Goal: Task Accomplishment & Management: Manage account settings

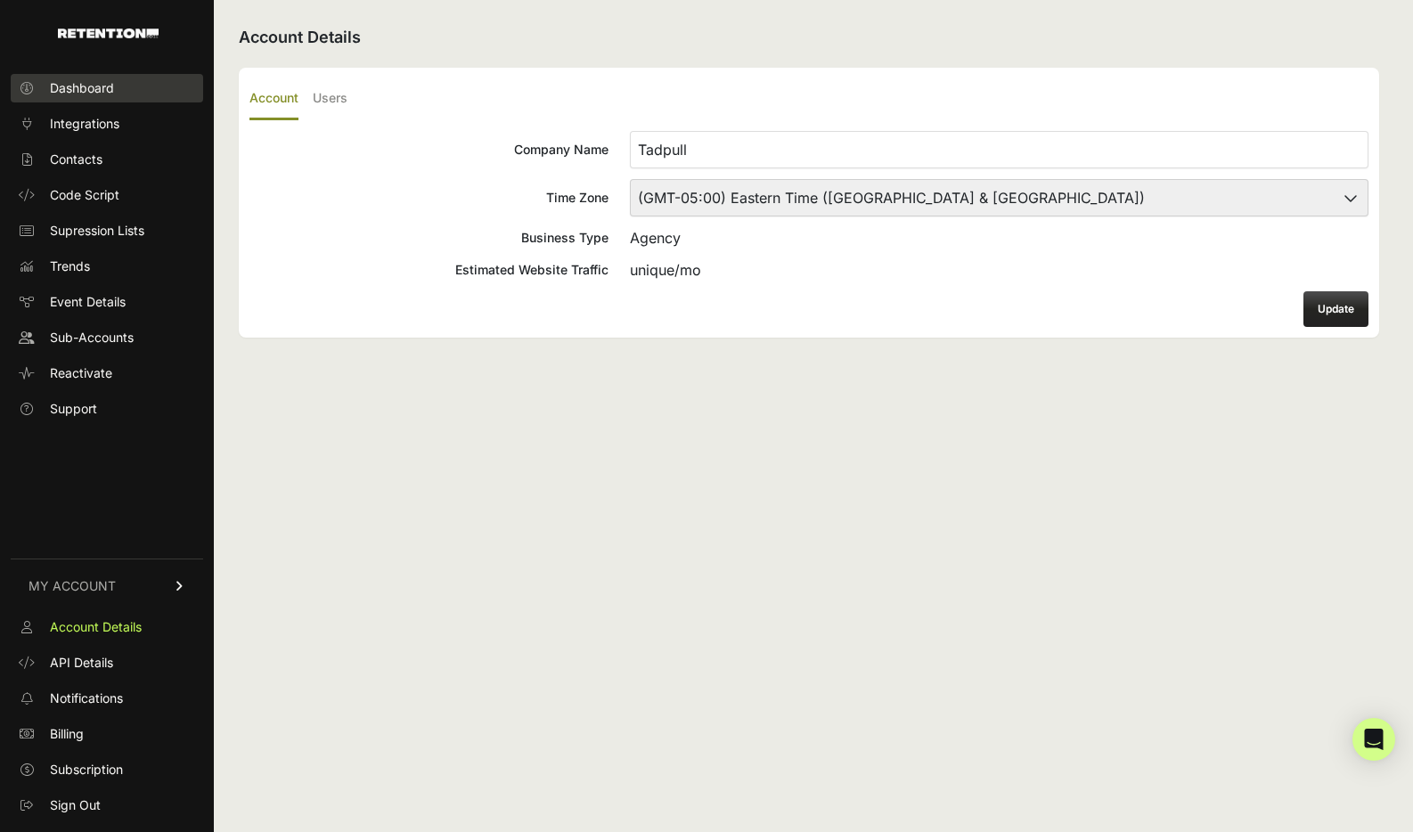
click at [88, 88] on span "Dashboard" at bounding box center [82, 88] width 64 height 18
click at [130, 94] on link "Dashboard" at bounding box center [107, 88] width 192 height 29
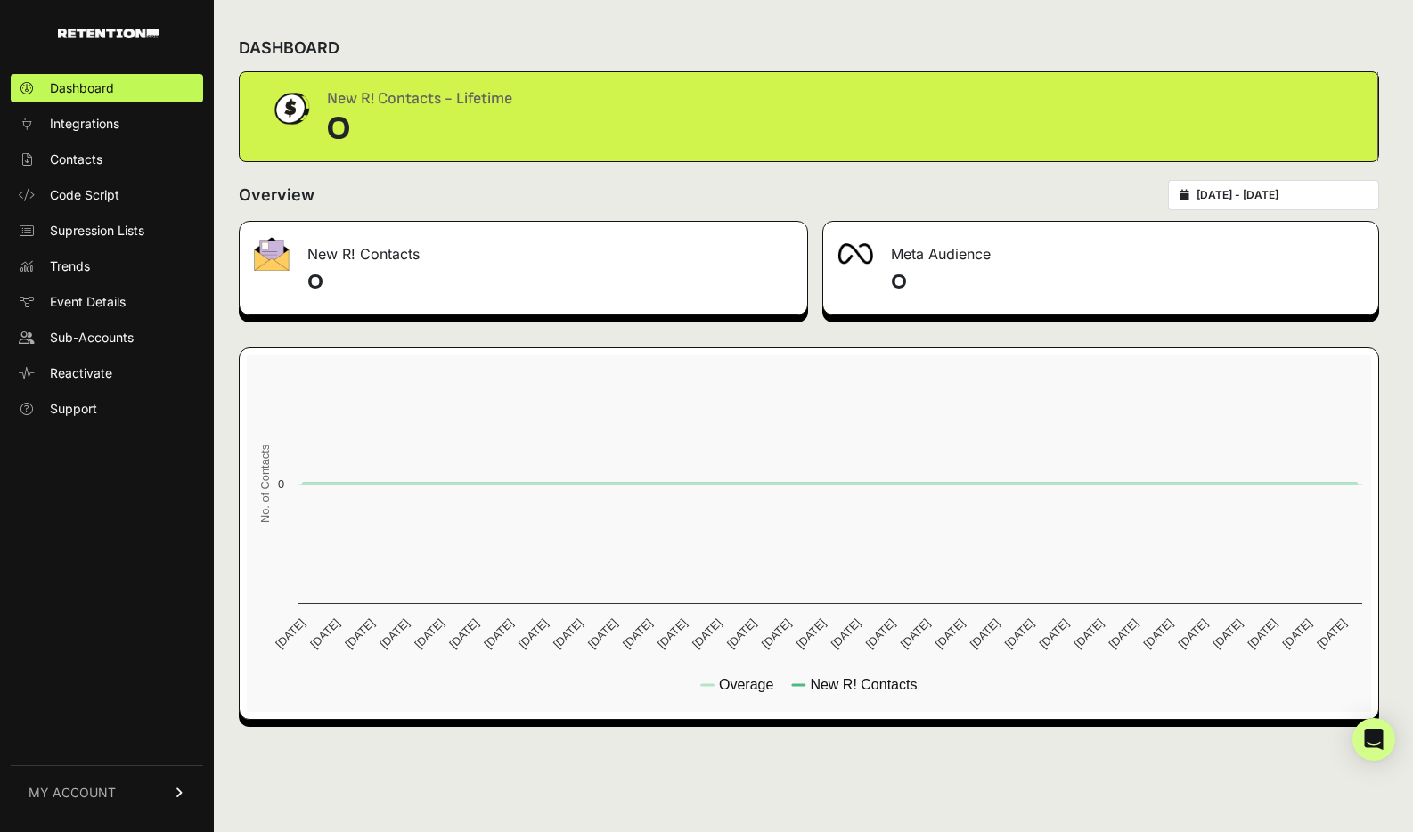
click at [178, 797] on icon at bounding box center [180, 793] width 12 height 11
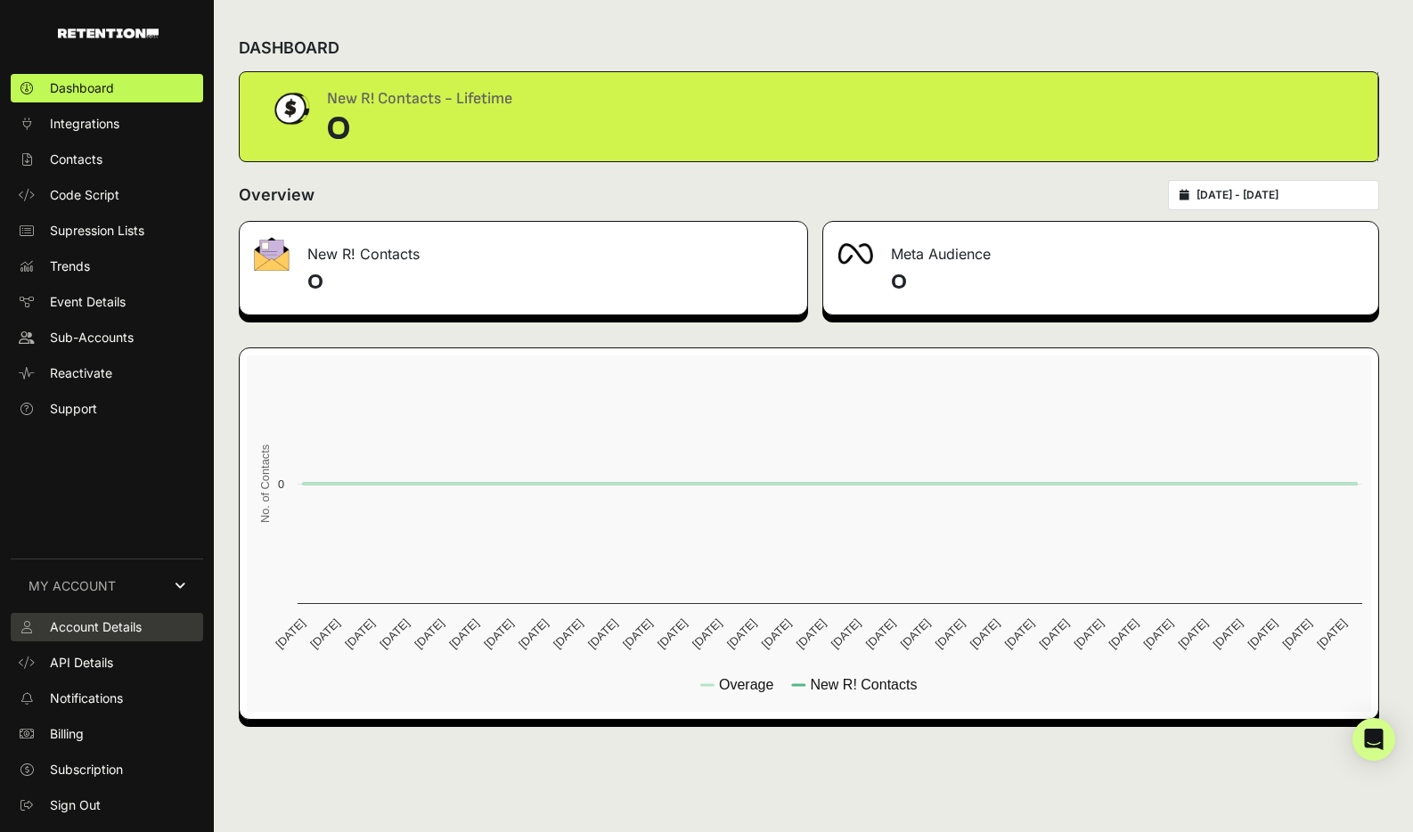
click at [139, 626] on span "Account Details" at bounding box center [96, 627] width 92 height 18
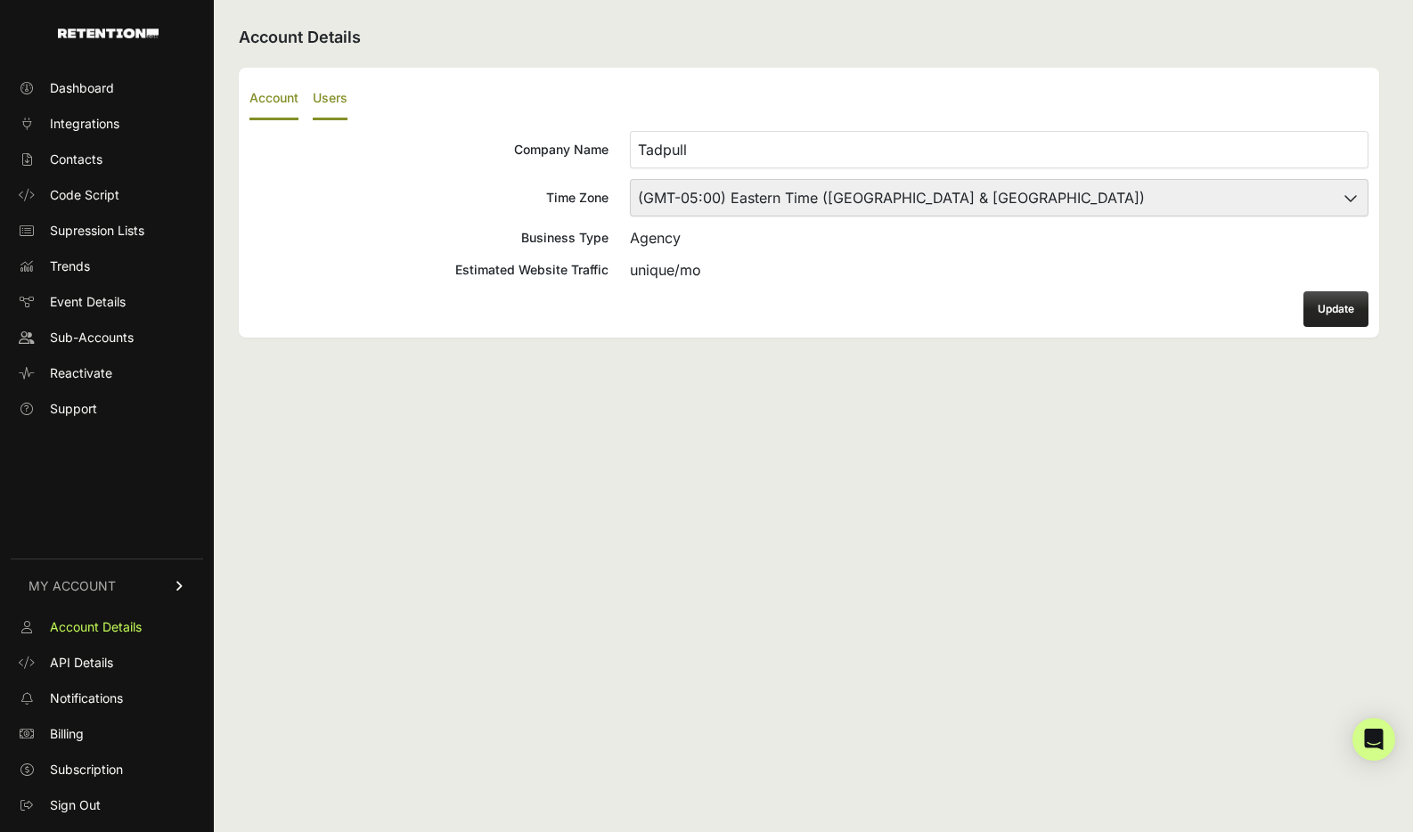
click at [330, 96] on label "Users" at bounding box center [330, 99] width 35 height 42
click at [0, 0] on input "Users" at bounding box center [0, 0] width 0 height 0
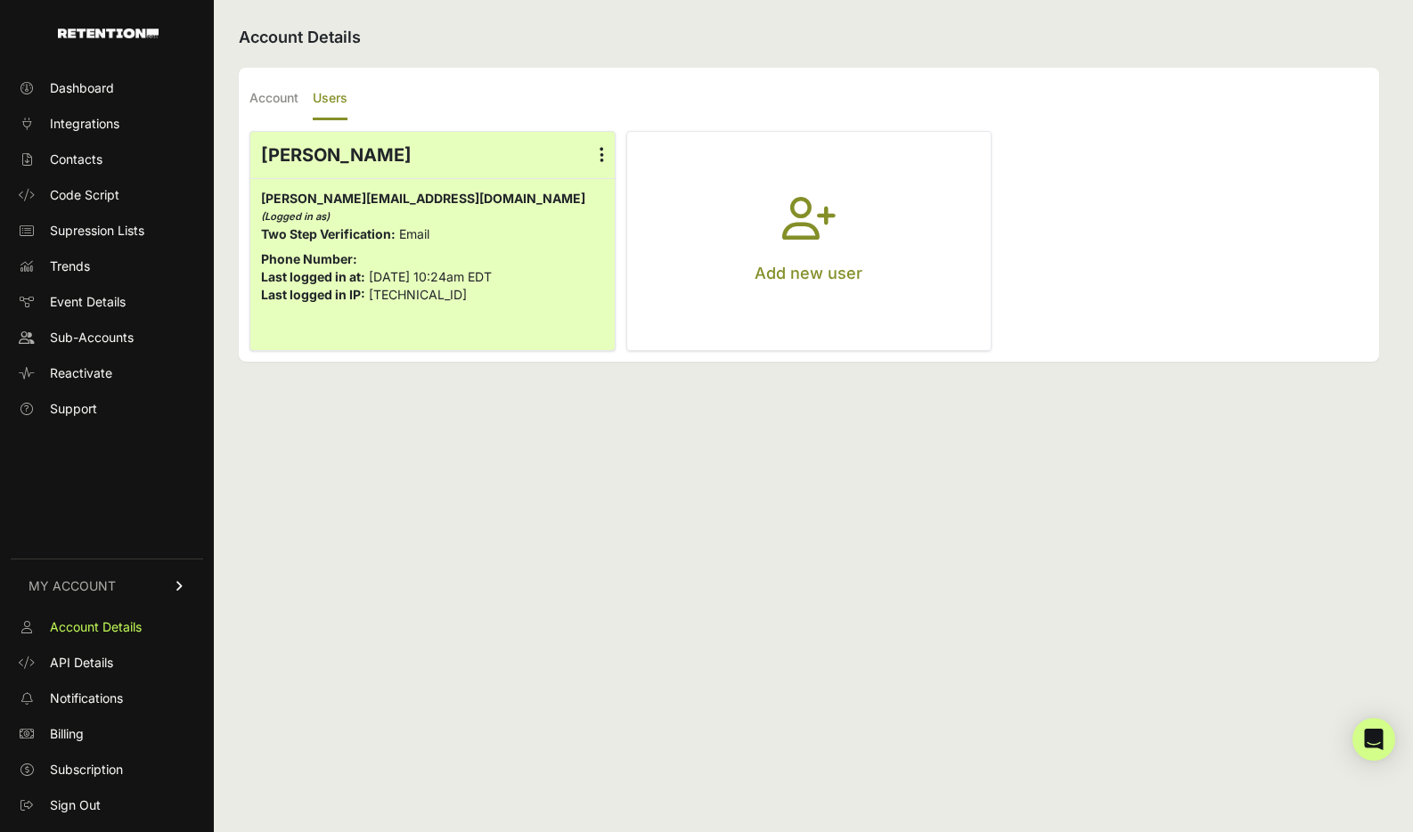
click at [481, 252] on p "Phone Number:" at bounding box center [432, 259] width 343 height 18
click at [88, 332] on span "Sub-Accounts" at bounding box center [92, 338] width 84 height 18
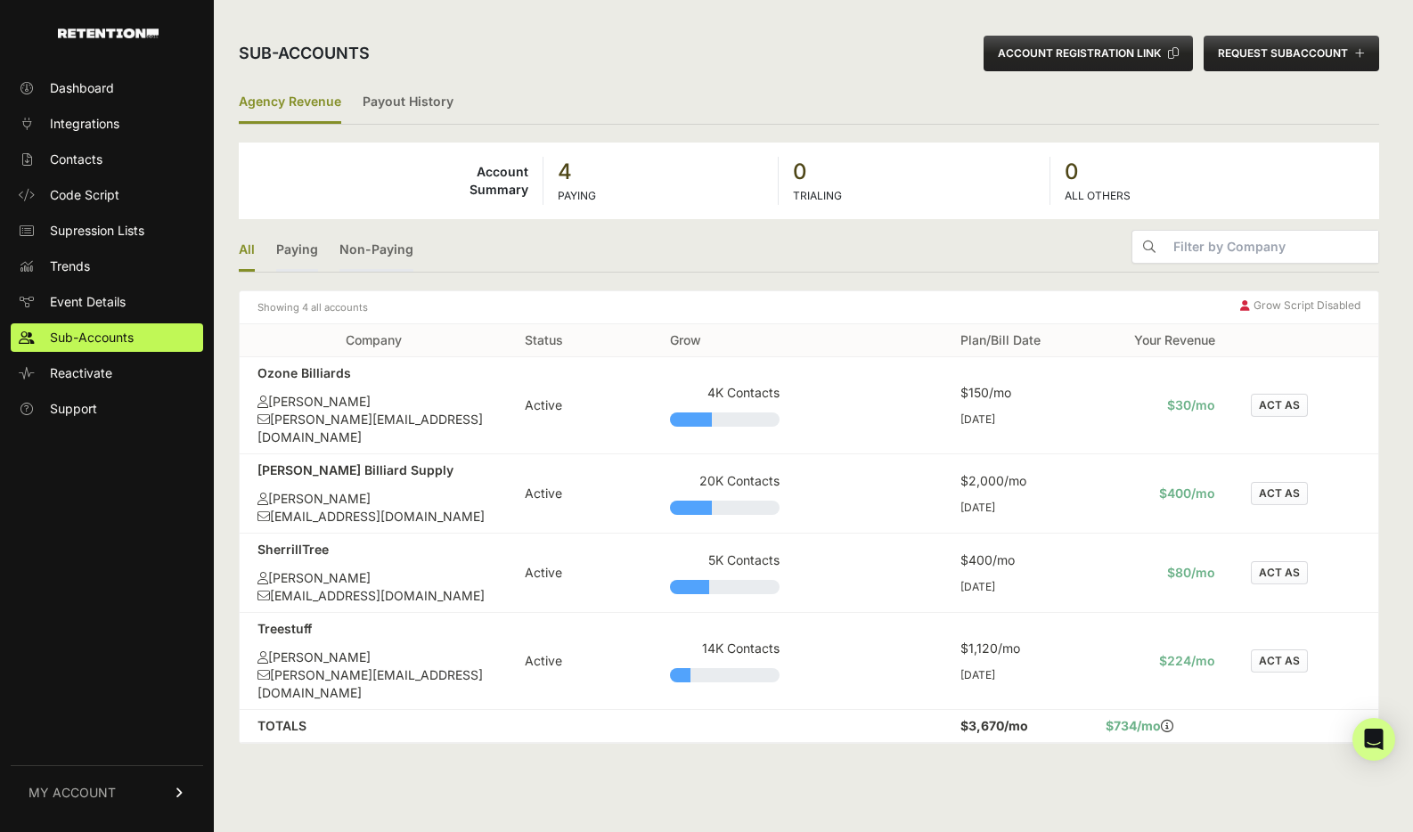
click at [1279, 398] on button "ACT AS" at bounding box center [1279, 405] width 57 height 23
